Goal: Transaction & Acquisition: Purchase product/service

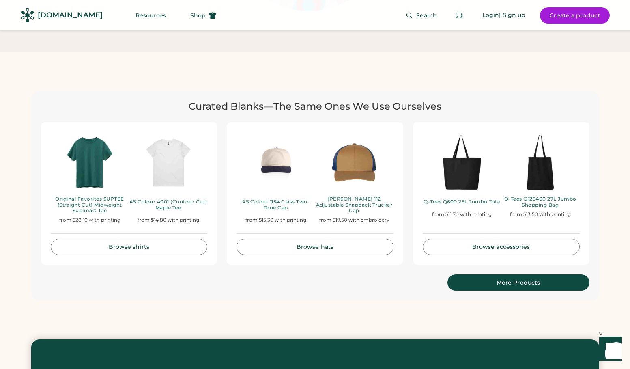
scroll to position [1655, 0]
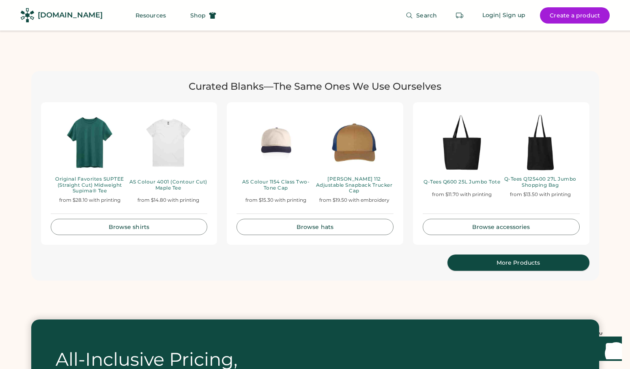
click at [509, 260] on div "More Products" at bounding box center [518, 263] width 122 height 6
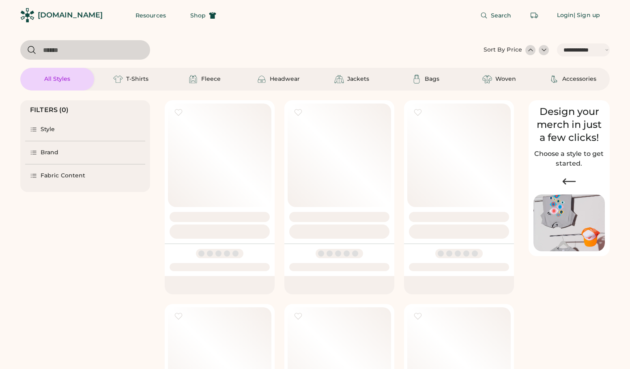
select select "*****"
select select "*"
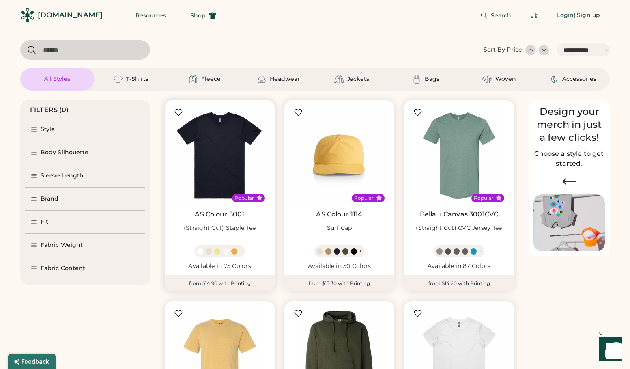
scroll to position [115, 0]
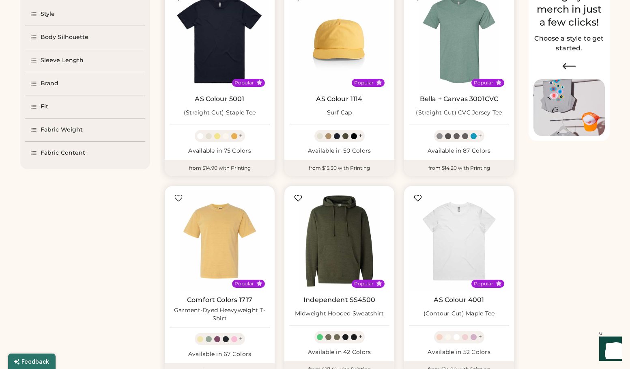
select select "*****"
select select "*"
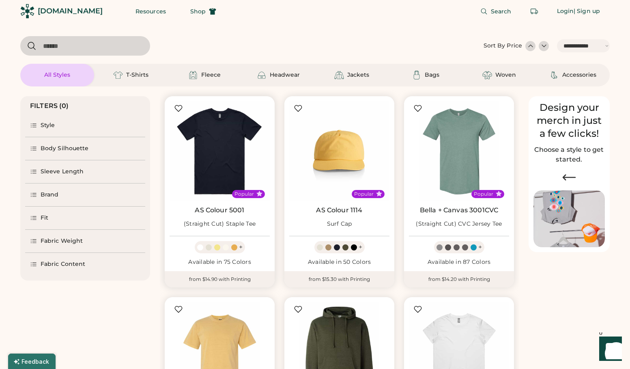
scroll to position [0, 0]
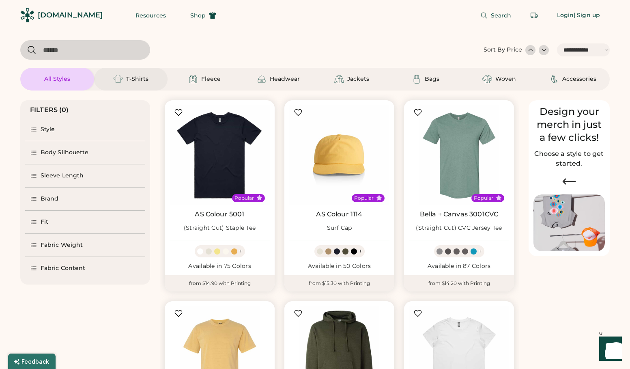
click at [120, 78] on img at bounding box center [118, 79] width 10 height 10
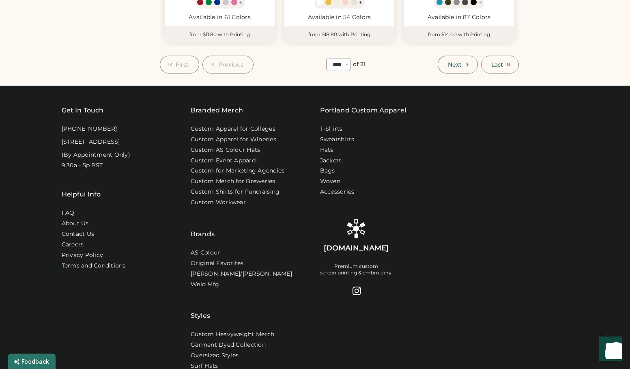
scroll to position [894, 0]
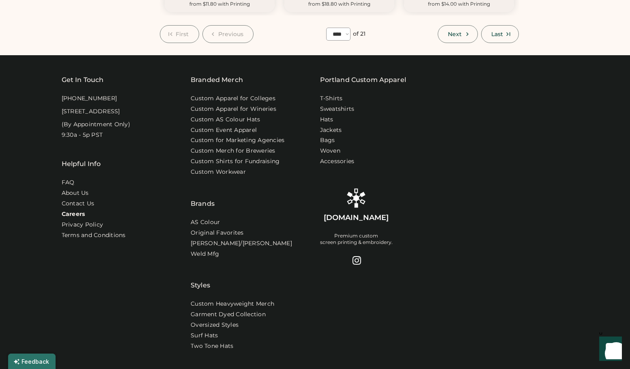
click at [75, 210] on link "Careers" at bounding box center [74, 214] width 24 height 8
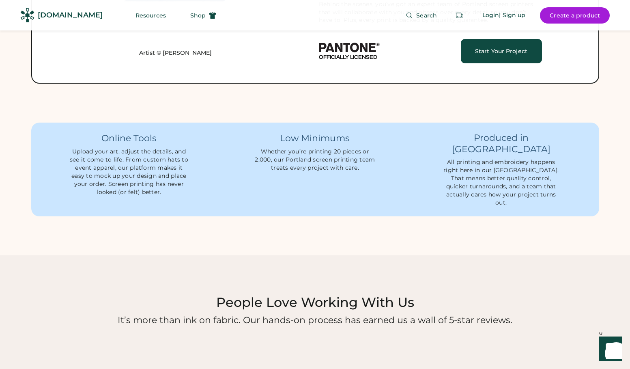
scroll to position [1005, 0]
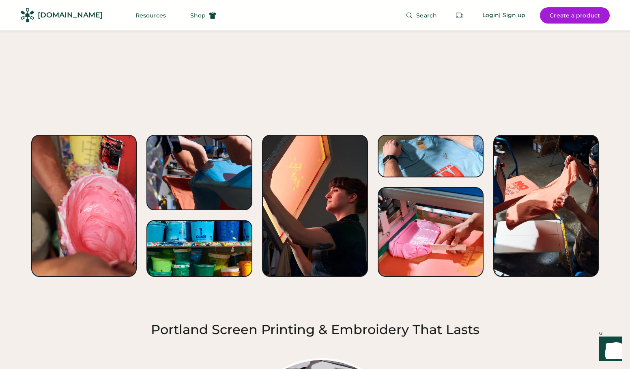
click at [112, 161] on div at bounding box center [84, 206] width 106 height 142
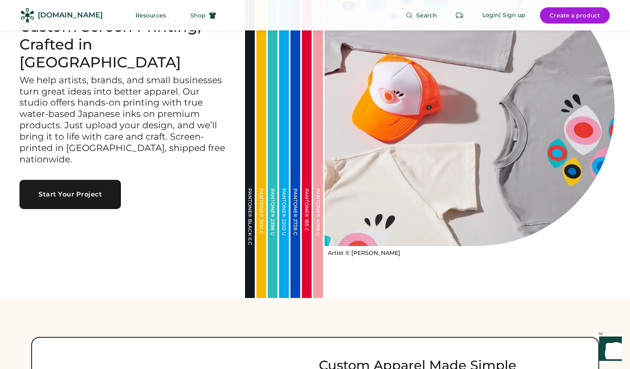
scroll to position [0, 0]
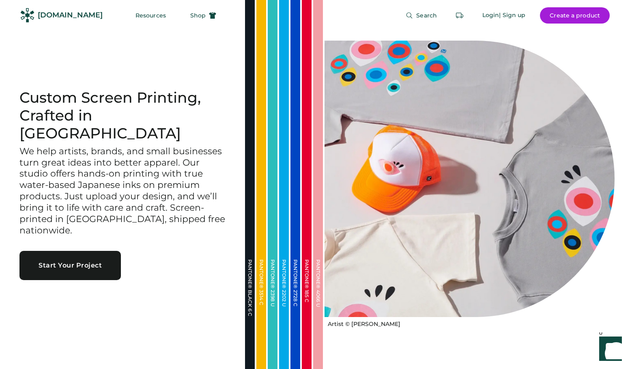
click at [65, 251] on button "Start Your Project" at bounding box center [69, 265] width 101 height 29
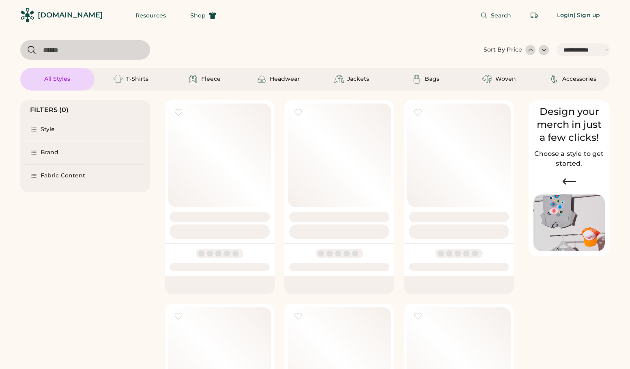
select select "*****"
select select "*"
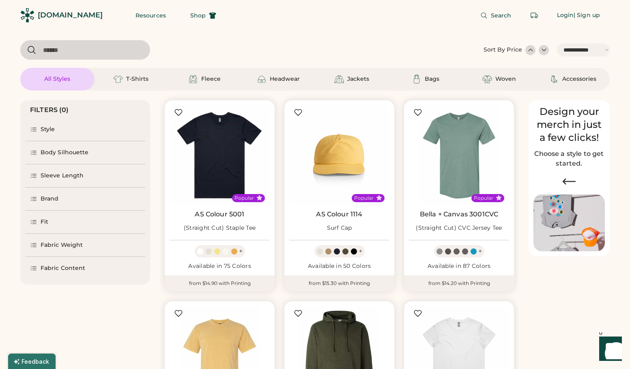
click at [51, 247] on div "Fabric Weight" at bounding box center [62, 245] width 42 height 8
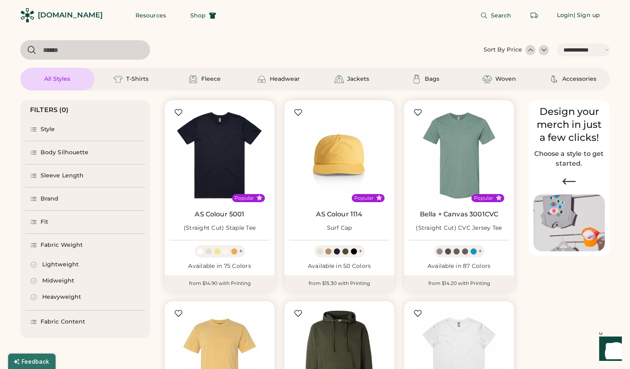
click at [48, 176] on div "Sleeve Length" at bounding box center [62, 176] width 43 height 8
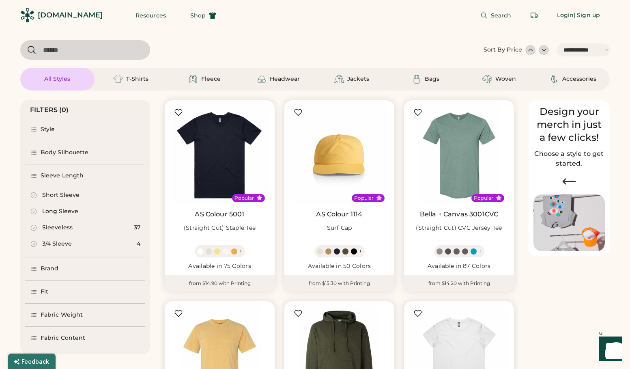
click at [35, 195] on icon at bounding box center [33, 194] width 7 height 7
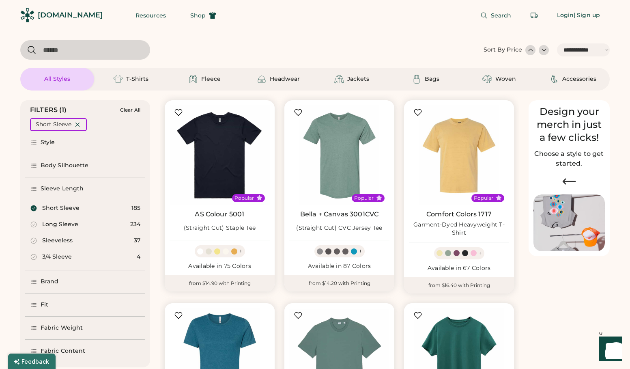
scroll to position [62, 0]
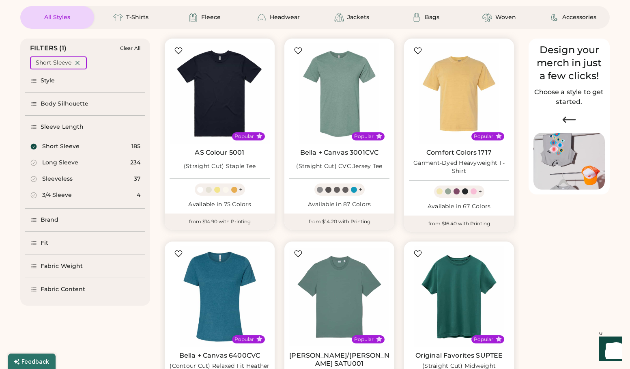
select select "*****"
select select "*"
click at [41, 240] on div "Fit" at bounding box center [45, 243] width 8 height 8
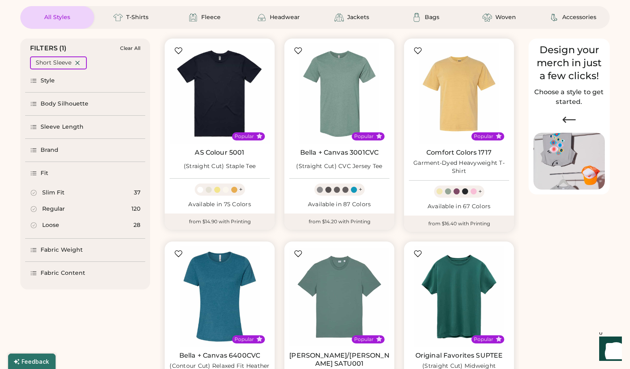
click at [34, 208] on icon at bounding box center [33, 208] width 7 height 7
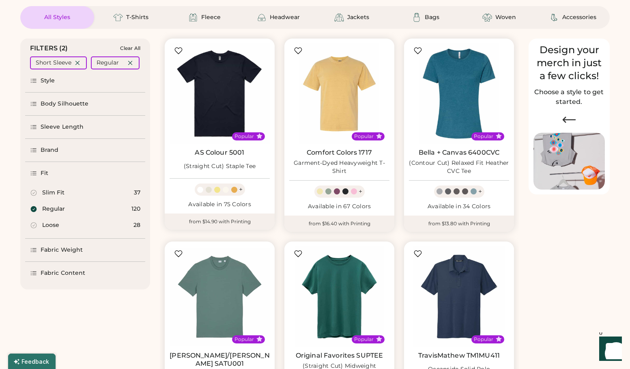
click at [34, 226] on icon at bounding box center [34, 225] width 6 height 6
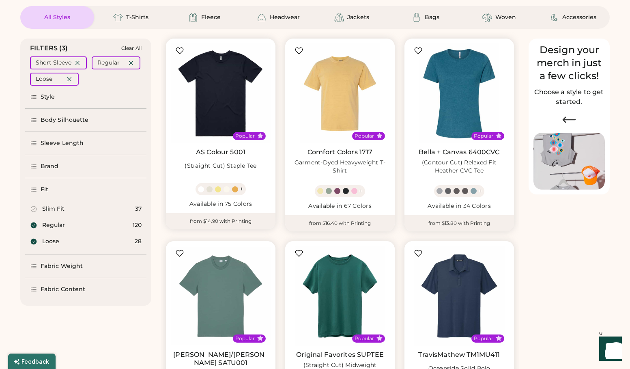
click at [34, 226] on icon at bounding box center [33, 224] width 7 height 7
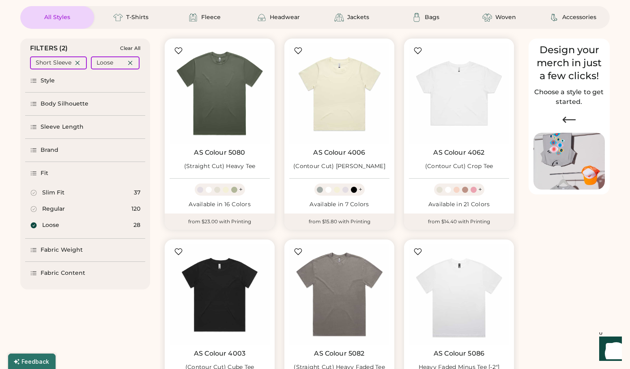
click at [45, 250] on div "Fabric Weight" at bounding box center [62, 250] width 42 height 8
click at [36, 232] on icon at bounding box center [33, 231] width 7 height 7
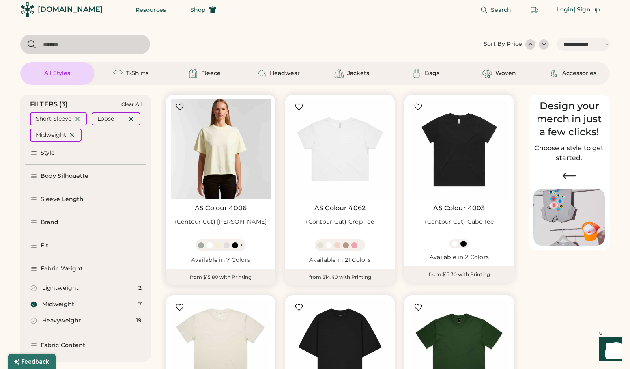
scroll to position [40, 0]
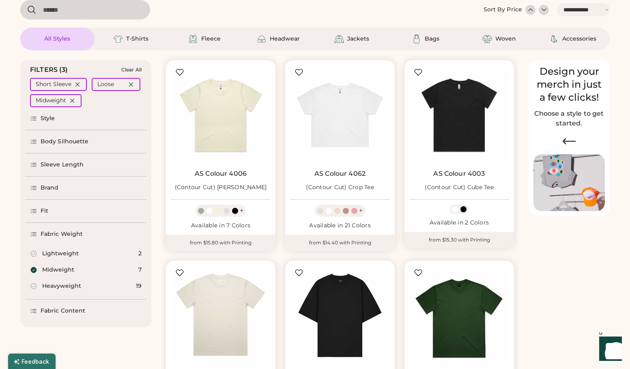
click at [36, 141] on icon at bounding box center [33, 141] width 7 height 7
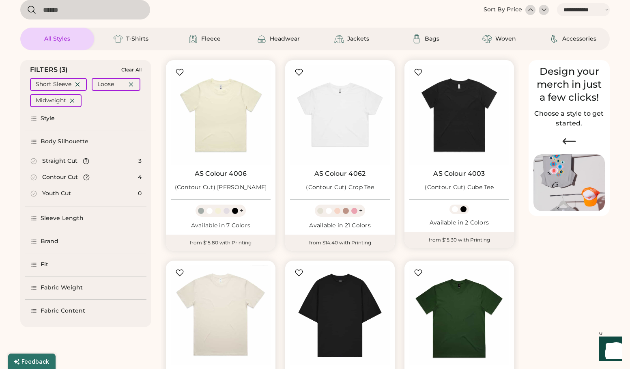
click at [34, 162] on icon at bounding box center [33, 160] width 7 height 7
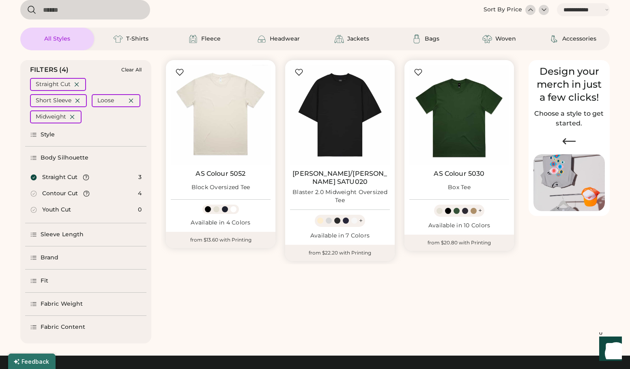
scroll to position [49, 0]
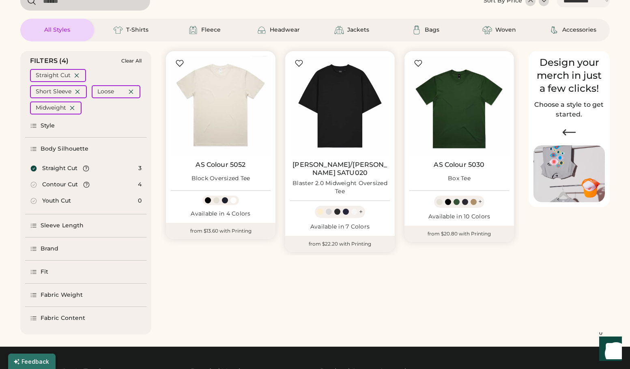
click at [41, 269] on div "Fit" at bounding box center [45, 272] width 8 height 8
click at [34, 268] on icon at bounding box center [34, 270] width 6 height 6
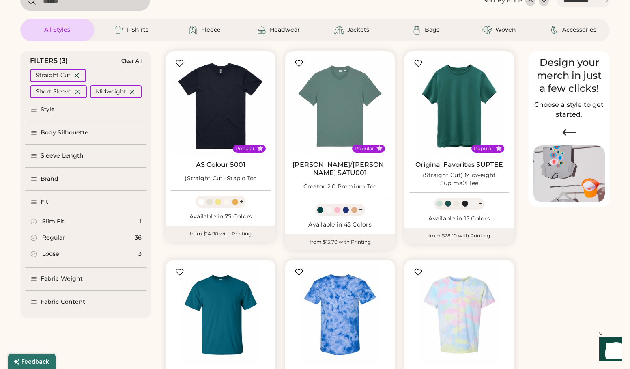
click at [34, 237] on icon at bounding box center [33, 237] width 7 height 7
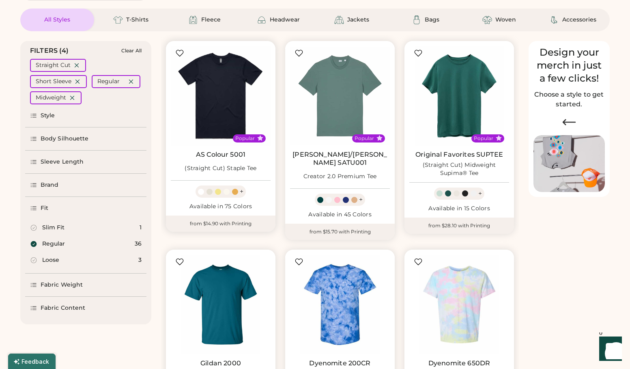
scroll to position [58, 0]
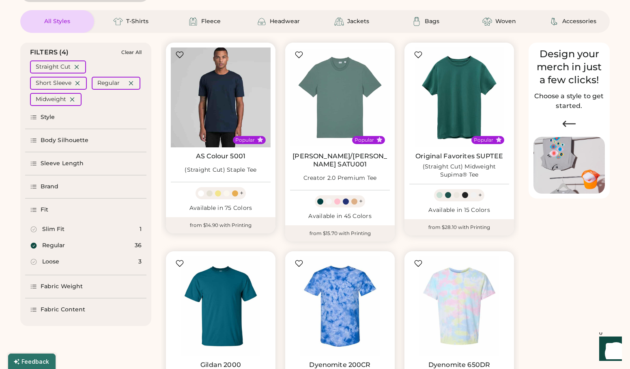
click at [207, 124] on img at bounding box center [221, 97] width 100 height 100
